Goal: Task Accomplishment & Management: Manage account settings

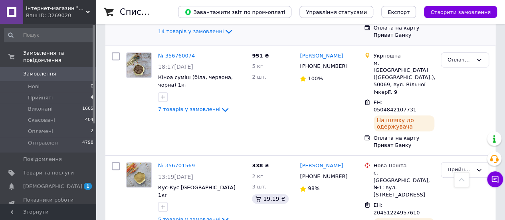
scroll to position [279, 0]
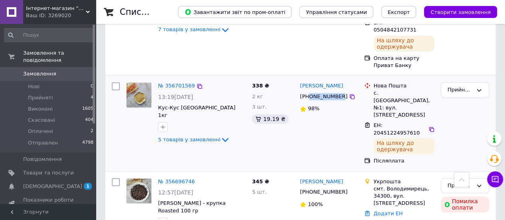
drag, startPoint x: 337, startPoint y: 79, endPoint x: 308, endPoint y: 76, distance: 29.3
click at [308, 91] on div "[PHONE_NUMBER]" at bounding box center [323, 96] width 51 height 10
copy div "0957759902"
drag, startPoint x: 337, startPoint y: 67, endPoint x: 299, endPoint y: 68, distance: 38.3
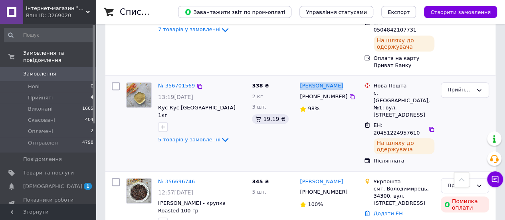
click at [299, 81] on div "[PERSON_NAME]" at bounding box center [328, 85] width 59 height 9
copy link "[PERSON_NAME]"
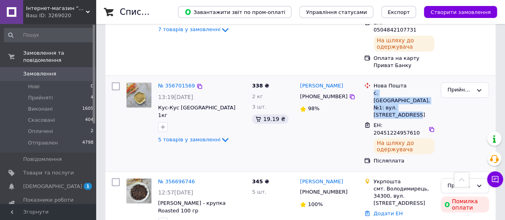
drag, startPoint x: 371, startPoint y: 76, endPoint x: 431, endPoint y: 85, distance: 61.0
click at [423, 85] on div "Нова Пошта с. [GEOGRAPHIC_DATA], №1: вул. [STREET_ADDRESS]" at bounding box center [404, 100] width 64 height 36
copy div "с. [GEOGRAPHIC_DATA], №1: вул. [STREET_ADDRESS]"
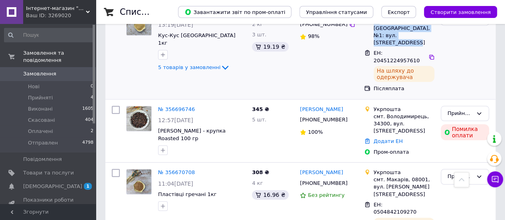
scroll to position [359, 0]
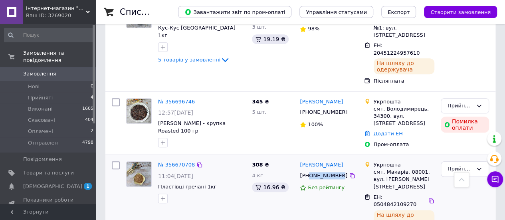
drag, startPoint x: 337, startPoint y: 127, endPoint x: 310, endPoint y: 129, distance: 27.2
click at [310, 170] on div "[PHONE_NUMBER]" at bounding box center [323, 175] width 51 height 10
copy div "0660295883"
drag, startPoint x: 339, startPoint y: 110, endPoint x: 297, endPoint y: 116, distance: 41.9
click at [297, 155] on div "№ 356670708 11:04[DATE] Пластівці гречані 1кг 308 ₴ 4 кг 16.96 ₴ [PERSON_NAME] …" at bounding box center [300, 199] width 390 height 88
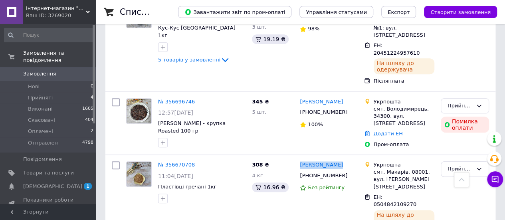
copy link "[PERSON_NAME]"
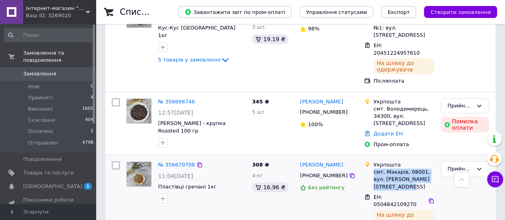
drag, startPoint x: 372, startPoint y: 125, endPoint x: 386, endPoint y: 141, distance: 21.5
click at [386, 161] on div "Укрпошта смт. Макарів, 08001, вул. [PERSON_NAME][STREET_ADDRESS]" at bounding box center [404, 175] width 64 height 29
copy div "смт. Макарів, 08001, вул. [PERSON_NAME][STREET_ADDRESS]"
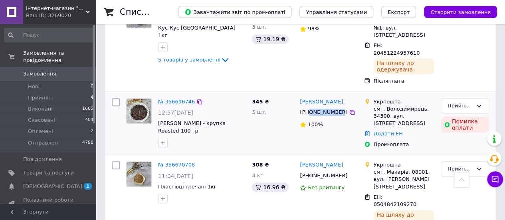
drag, startPoint x: 337, startPoint y: 73, endPoint x: 310, endPoint y: 73, distance: 27.1
click at [310, 107] on div "[PHONE_NUMBER]" at bounding box center [323, 112] width 51 height 10
copy div "0963387734"
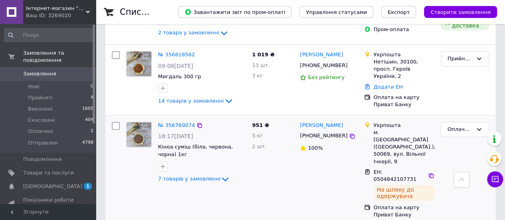
scroll to position [80, 0]
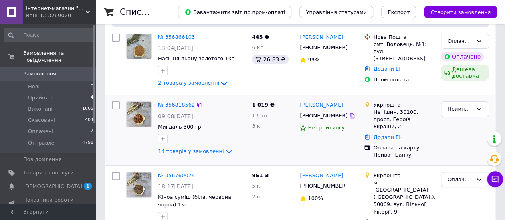
click at [335, 116] on div "[PHONE_NUMBER]" at bounding box center [323, 116] width 51 height 10
click at [175, 105] on link "№ 356818562" at bounding box center [176, 105] width 37 height 6
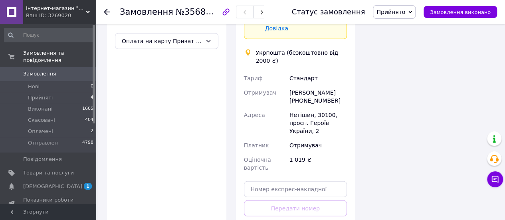
scroll to position [1118, 0]
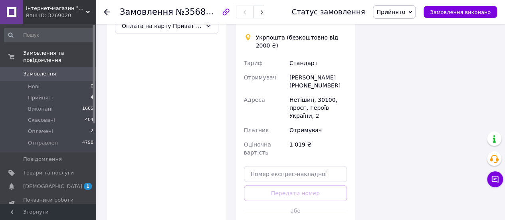
click at [34, 70] on span "Замовлення" at bounding box center [39, 73] width 33 height 7
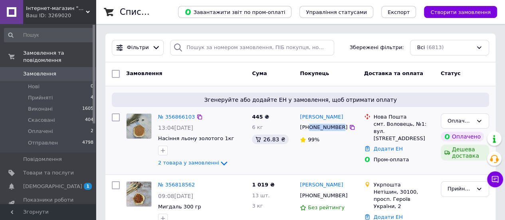
drag, startPoint x: 337, startPoint y: 129, endPoint x: 310, endPoint y: 131, distance: 27.2
click at [310, 131] on div "[PHONE_NUMBER]" at bounding box center [323, 127] width 51 height 10
copy div "0684030218"
click at [184, 119] on link "№ 356866103" at bounding box center [176, 117] width 37 height 6
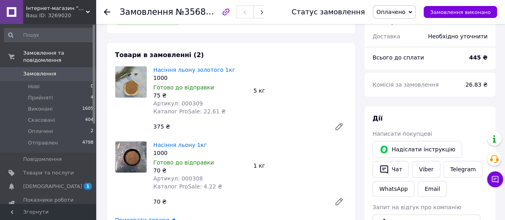
scroll to position [319, 0]
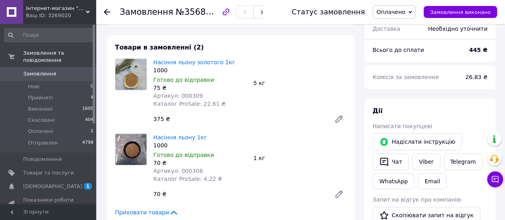
click at [32, 70] on span "Замовлення" at bounding box center [39, 73] width 33 height 7
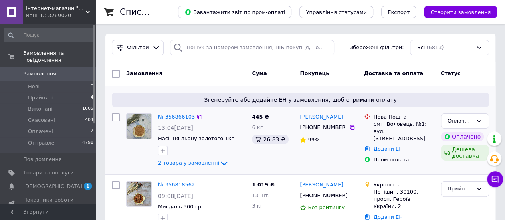
drag, startPoint x: 343, startPoint y: 117, endPoint x: 298, endPoint y: 117, distance: 45.1
click at [298, 117] on div "[PERSON_NAME] [PHONE_NUMBER] 99%" at bounding box center [329, 140] width 64 height 61
copy link "[PERSON_NAME]"
drag, startPoint x: 373, startPoint y: 124, endPoint x: 414, endPoint y: 132, distance: 42.3
click at [414, 132] on div "Нова Пошта смт. Воловець, №1: вул. [STREET_ADDRESS]" at bounding box center [404, 127] width 64 height 29
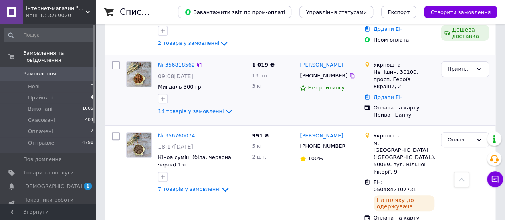
scroll to position [200, 0]
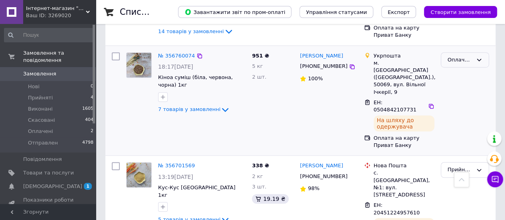
click at [423, 57] on icon at bounding box center [479, 60] width 6 height 6
click at [423, 120] on li "Отправлен" at bounding box center [464, 120] width 47 height 15
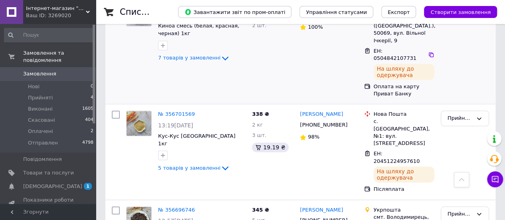
scroll to position [279, 0]
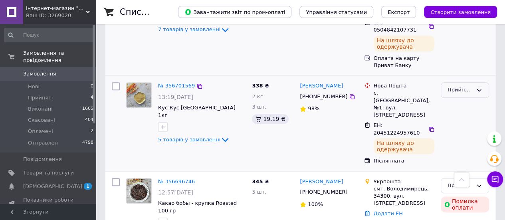
click at [423, 82] on div "Прийнято" at bounding box center [465, 90] width 48 height 16
click at [423, 143] on li "Отправлен" at bounding box center [464, 150] width 47 height 15
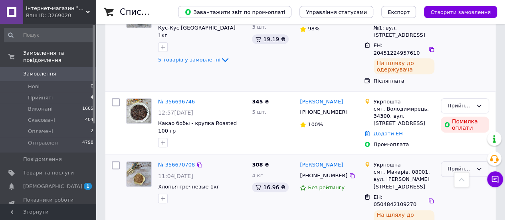
scroll to position [399, 0]
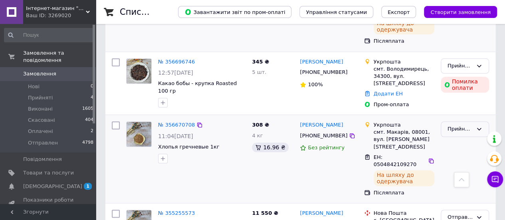
click at [423, 125] on div "Прийнято" at bounding box center [459, 129] width 25 height 8
click at [423, 182] on li "Отправлен" at bounding box center [464, 189] width 47 height 15
click at [45, 183] on span "[DEMOGRAPHIC_DATA]" at bounding box center [52, 186] width 59 height 7
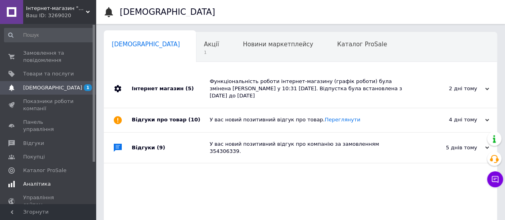
scroll to position [0, 2]
click at [194, 50] on div "Акції 1" at bounding box center [213, 47] width 39 height 30
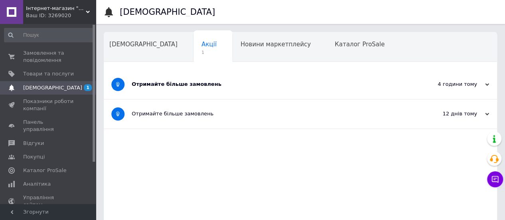
click at [178, 81] on div "Отримайте більше замовлень" at bounding box center [270, 84] width 277 height 7
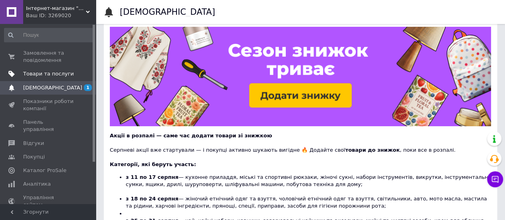
scroll to position [80, 0]
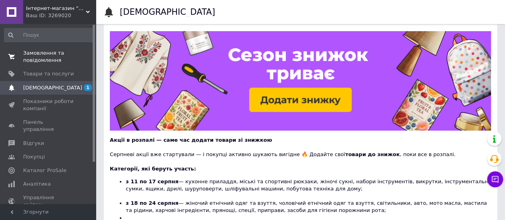
click at [36, 62] on span "Замовлення та повідомлення" at bounding box center [48, 56] width 51 height 14
